Goal: Task Accomplishment & Management: Complete application form

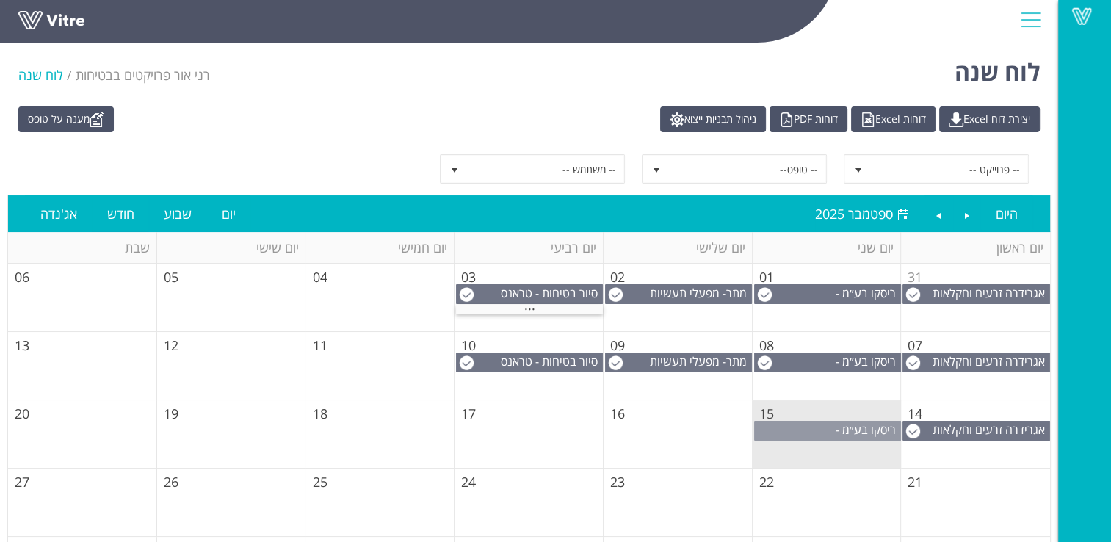
click at [822, 427] on span "ריסקו בע״מ - [GEOGRAPHIC_DATA]" at bounding box center [841, 437] width 117 height 32
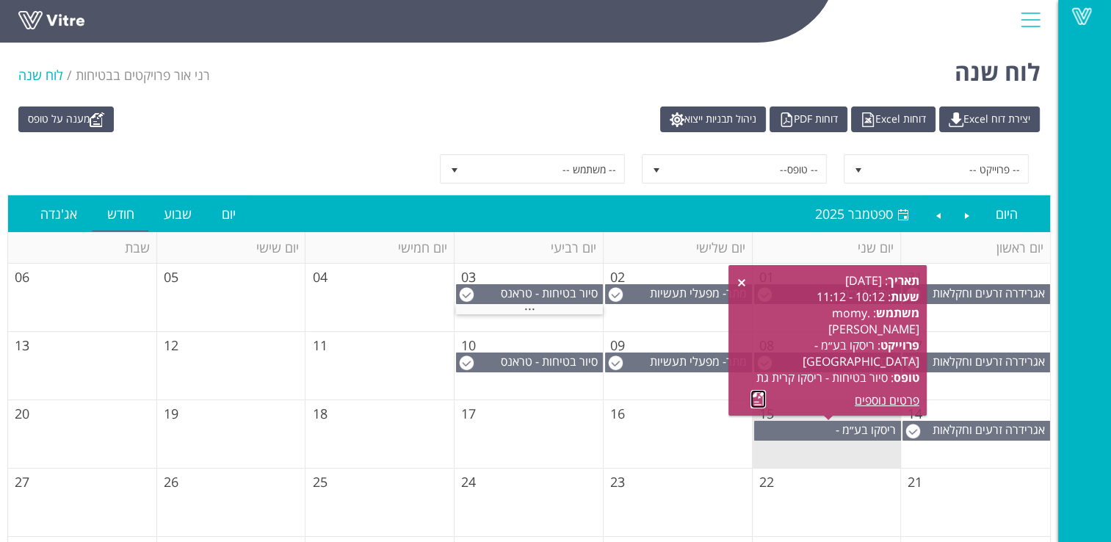
click at [756, 402] on link at bounding box center [757, 399] width 15 height 18
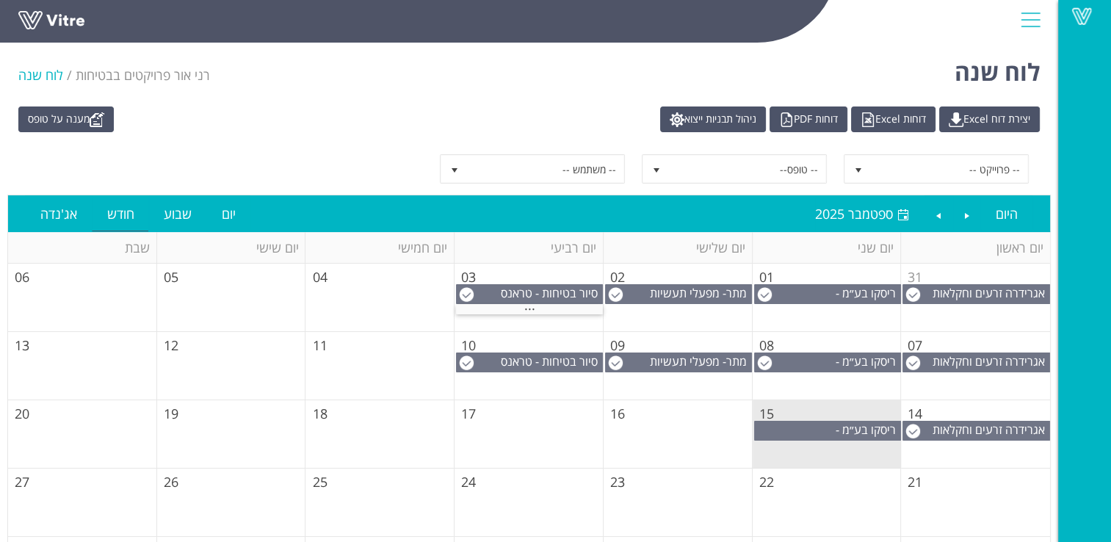
click at [689, 427] on td "16" at bounding box center [678, 434] width 149 height 68
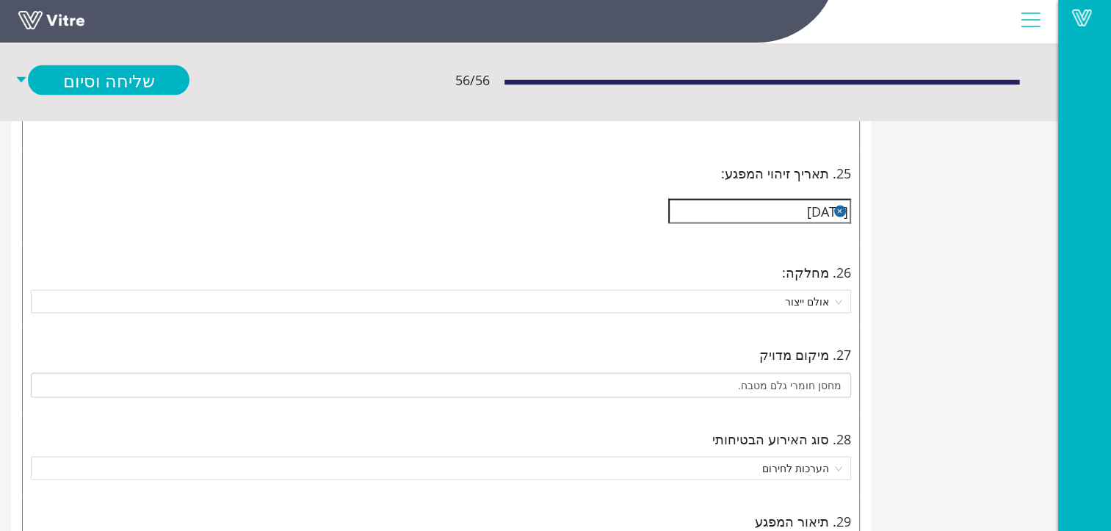
scroll to position [2717, 0]
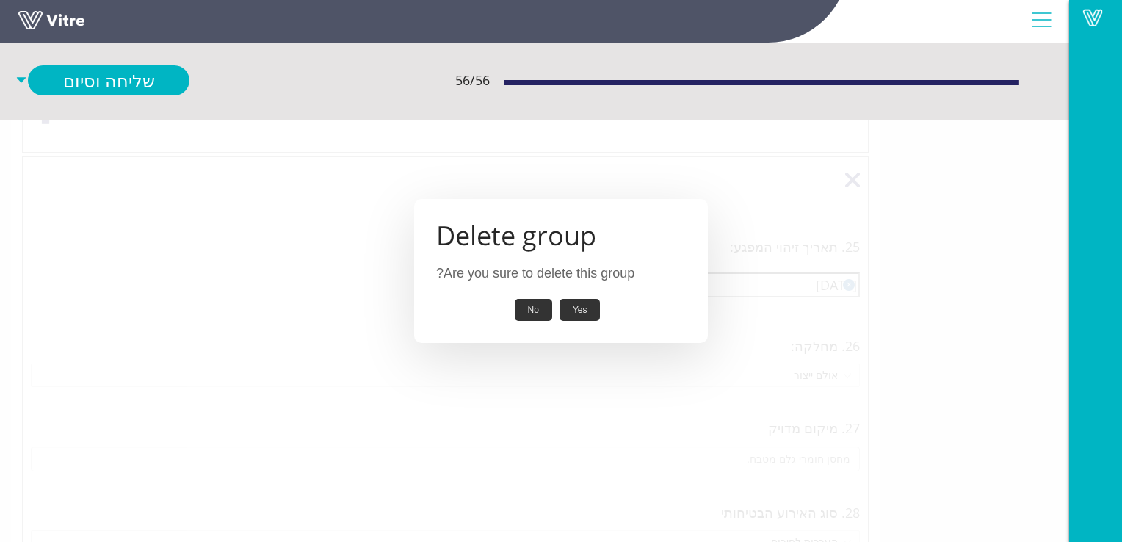
click at [581, 311] on button "Yes" at bounding box center [579, 310] width 41 height 23
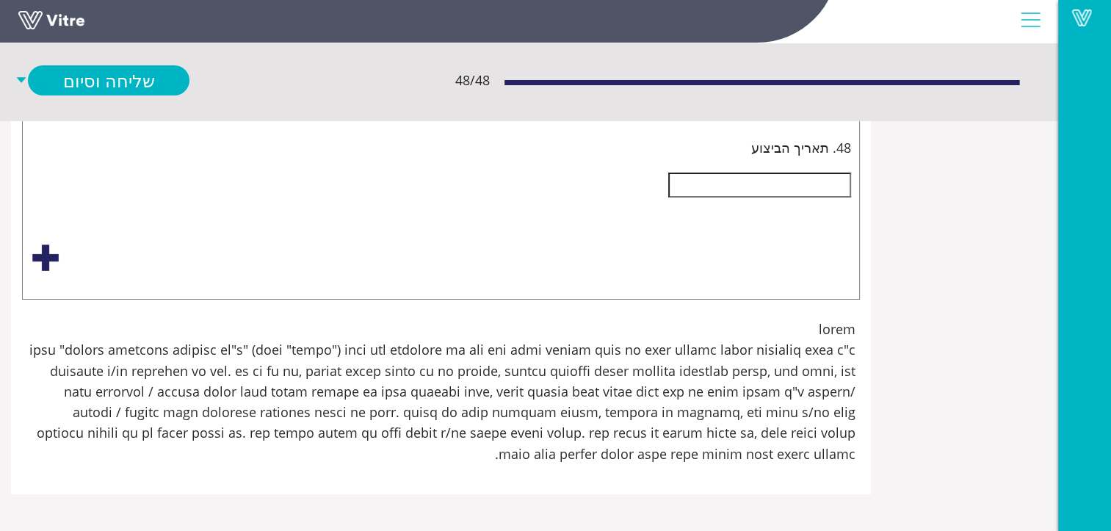
scroll to position [19968, 0]
click at [837, 106] on div "Select an option" at bounding box center [441, 94] width 820 height 23
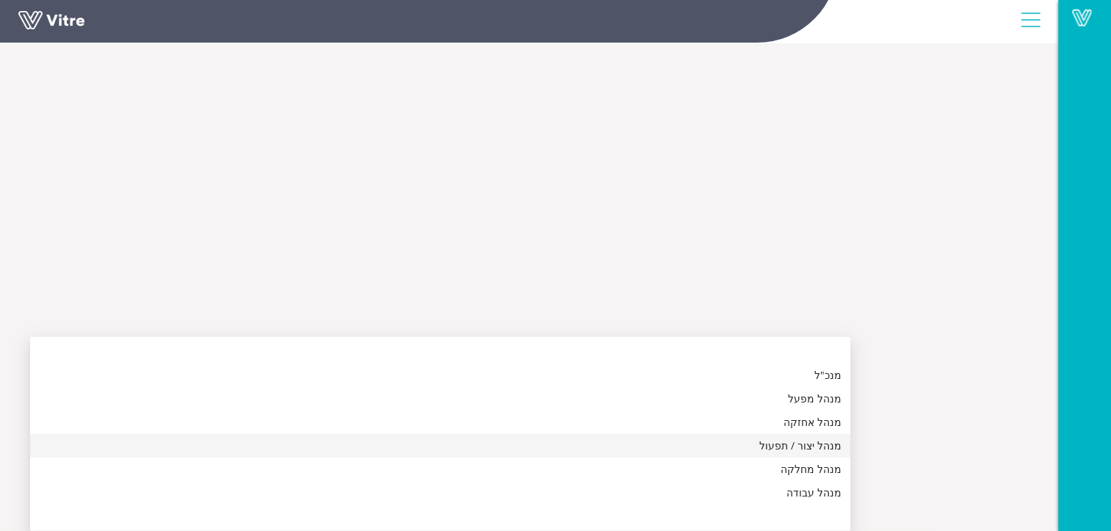
click at [814, 438] on div "מנהל יצור / תפעול" at bounding box center [440, 446] width 803 height 16
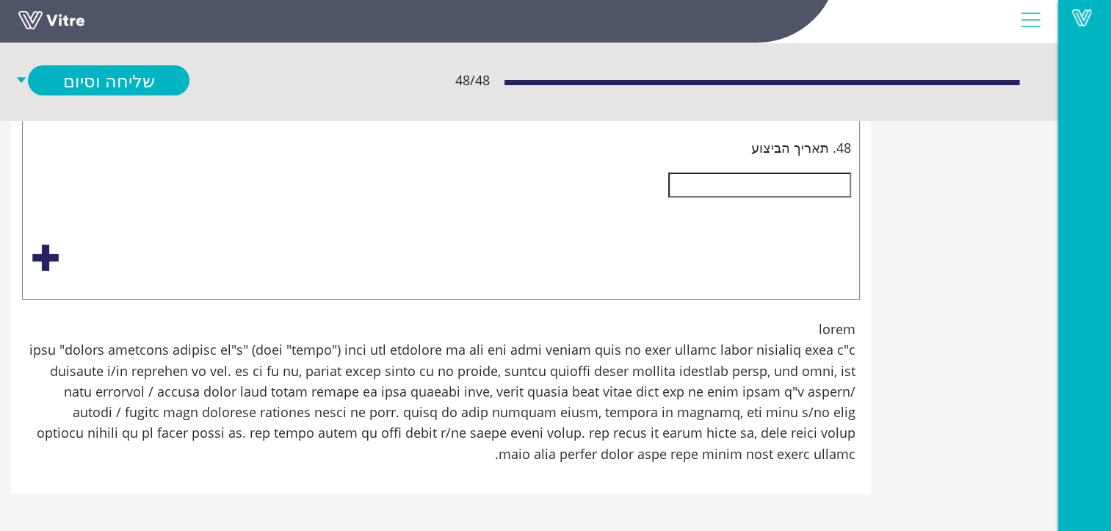
click at [764, 198] on input "text" at bounding box center [759, 185] width 183 height 25
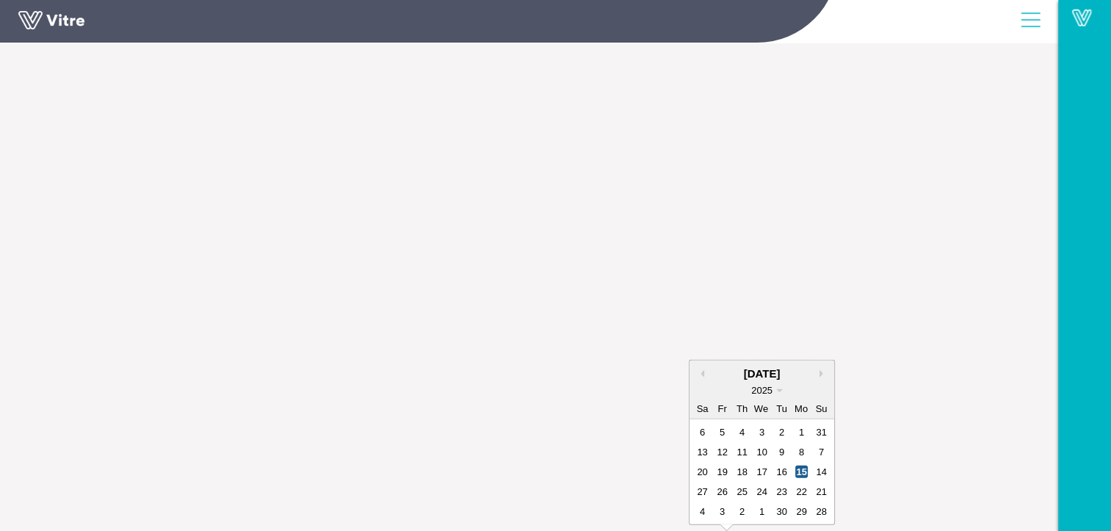
click at [801, 466] on div "15" at bounding box center [801, 472] width 12 height 12
type input "15/09/2025"
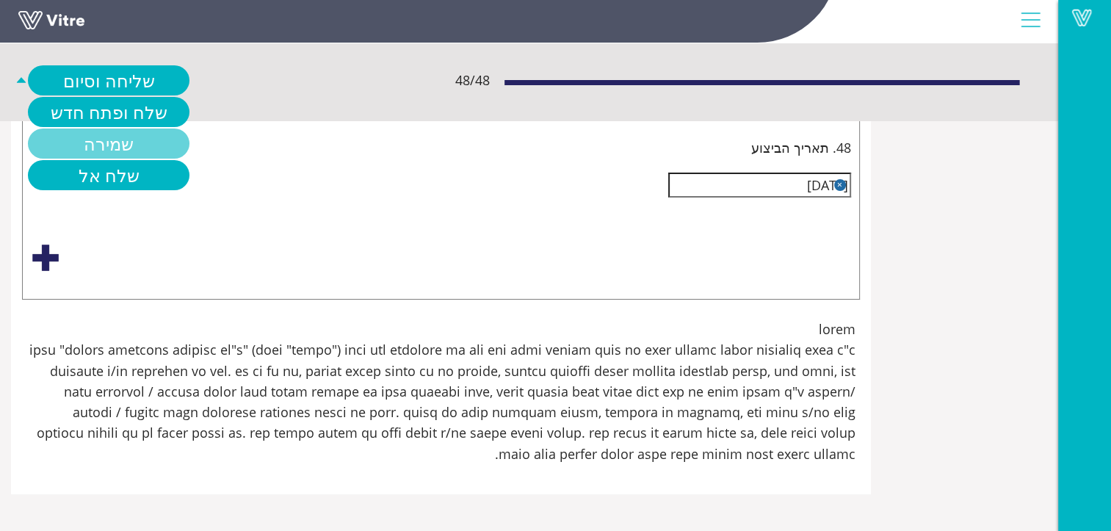
click at [86, 139] on link "שמירה" at bounding box center [109, 143] width 162 height 30
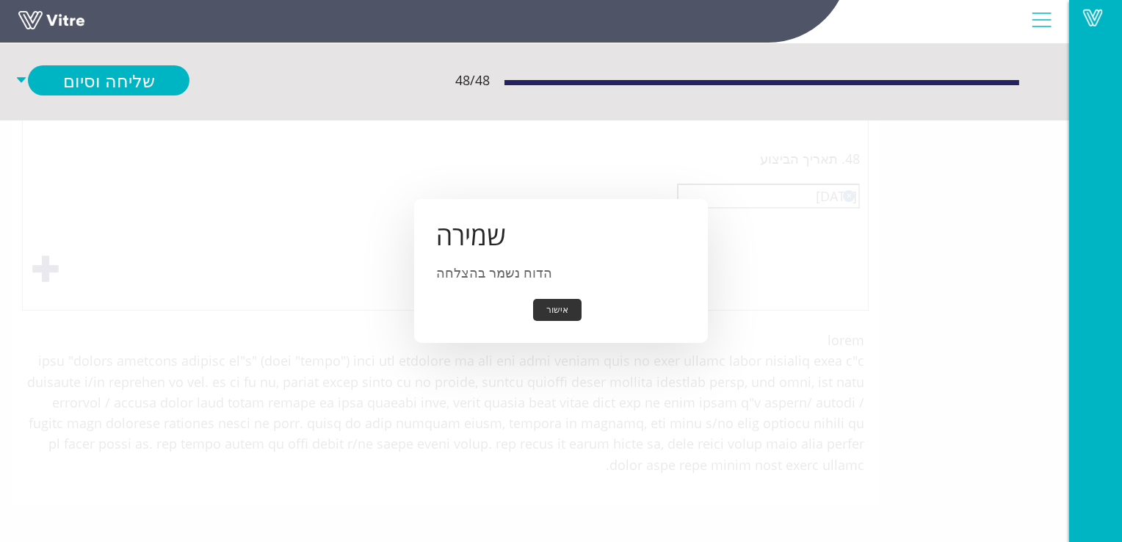
click at [560, 309] on button "אישור" at bounding box center [557, 310] width 48 height 23
